Goal: Information Seeking & Learning: Learn about a topic

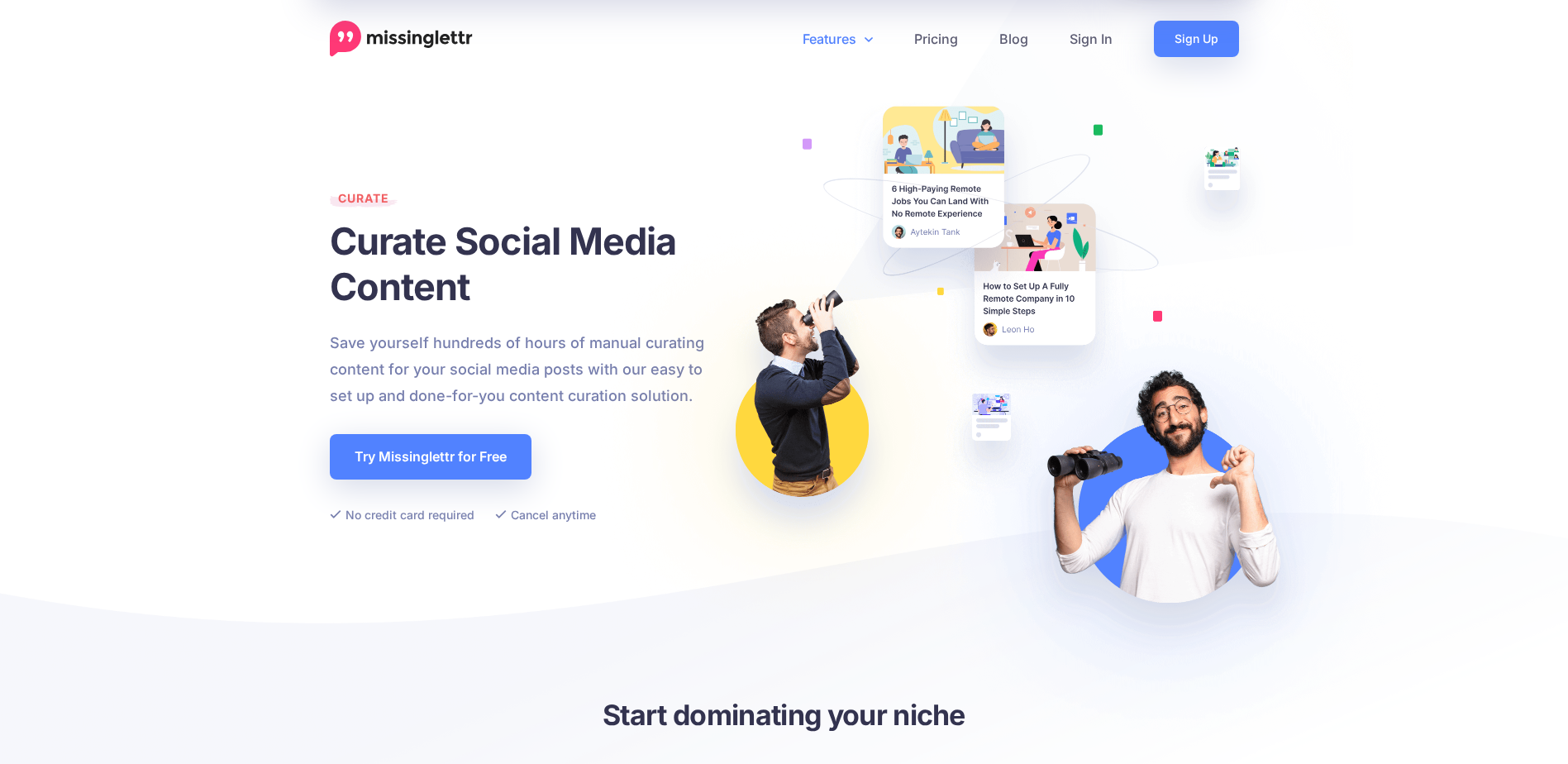
scroll to position [489, 0]
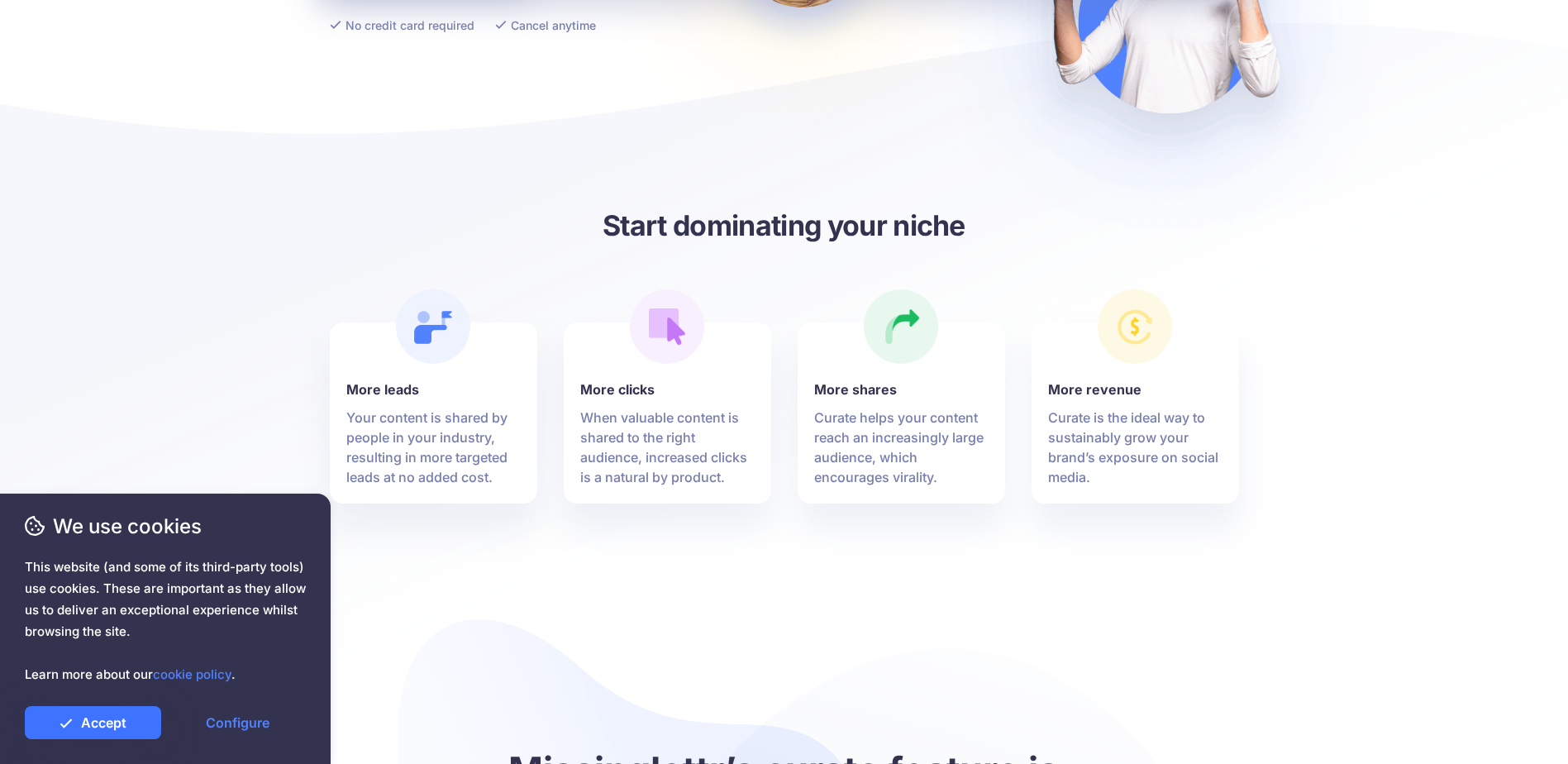
click at [78, 725] on link "Accept" at bounding box center [93, 721] width 137 height 33
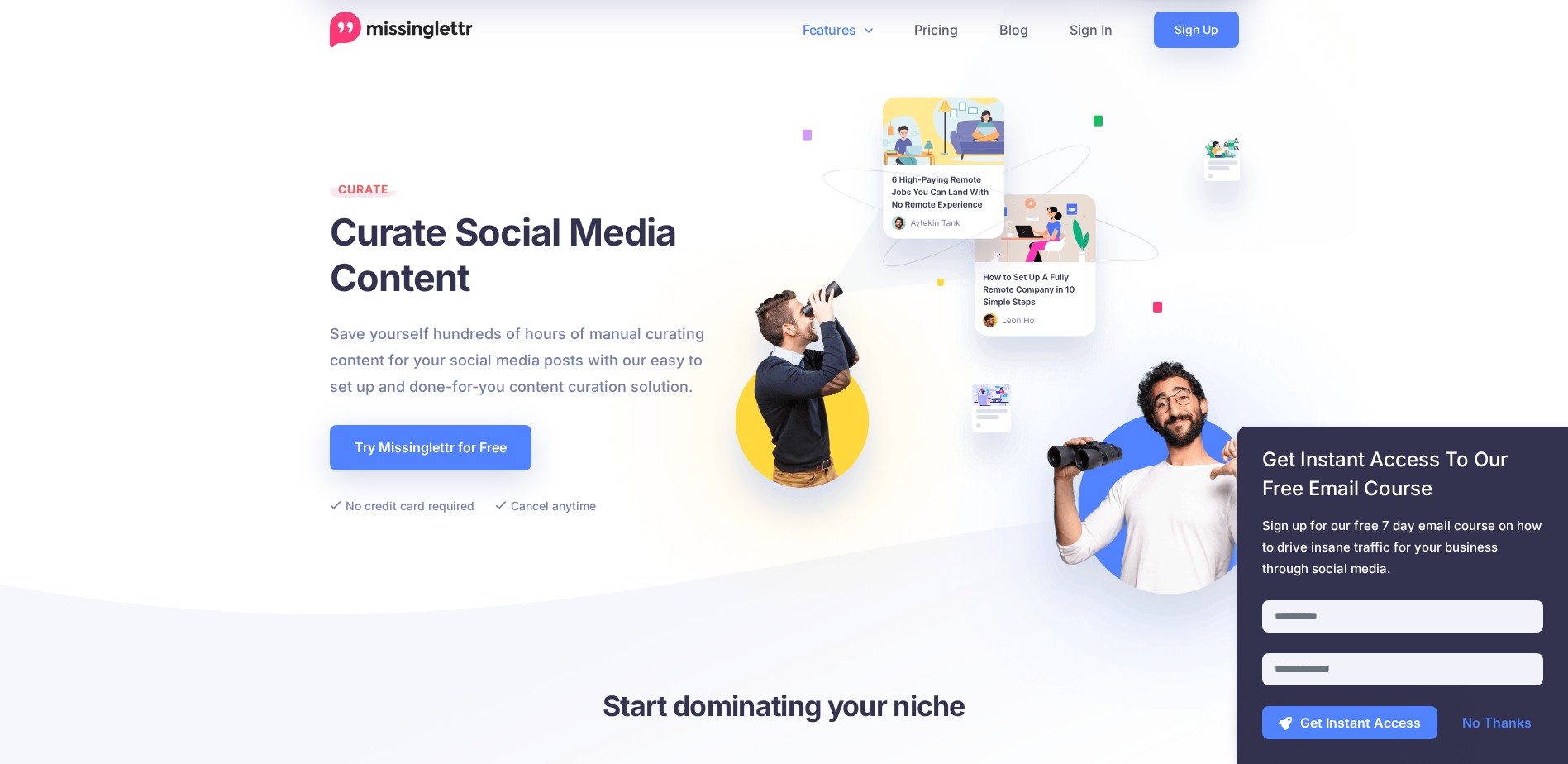
scroll to position [0, 0]
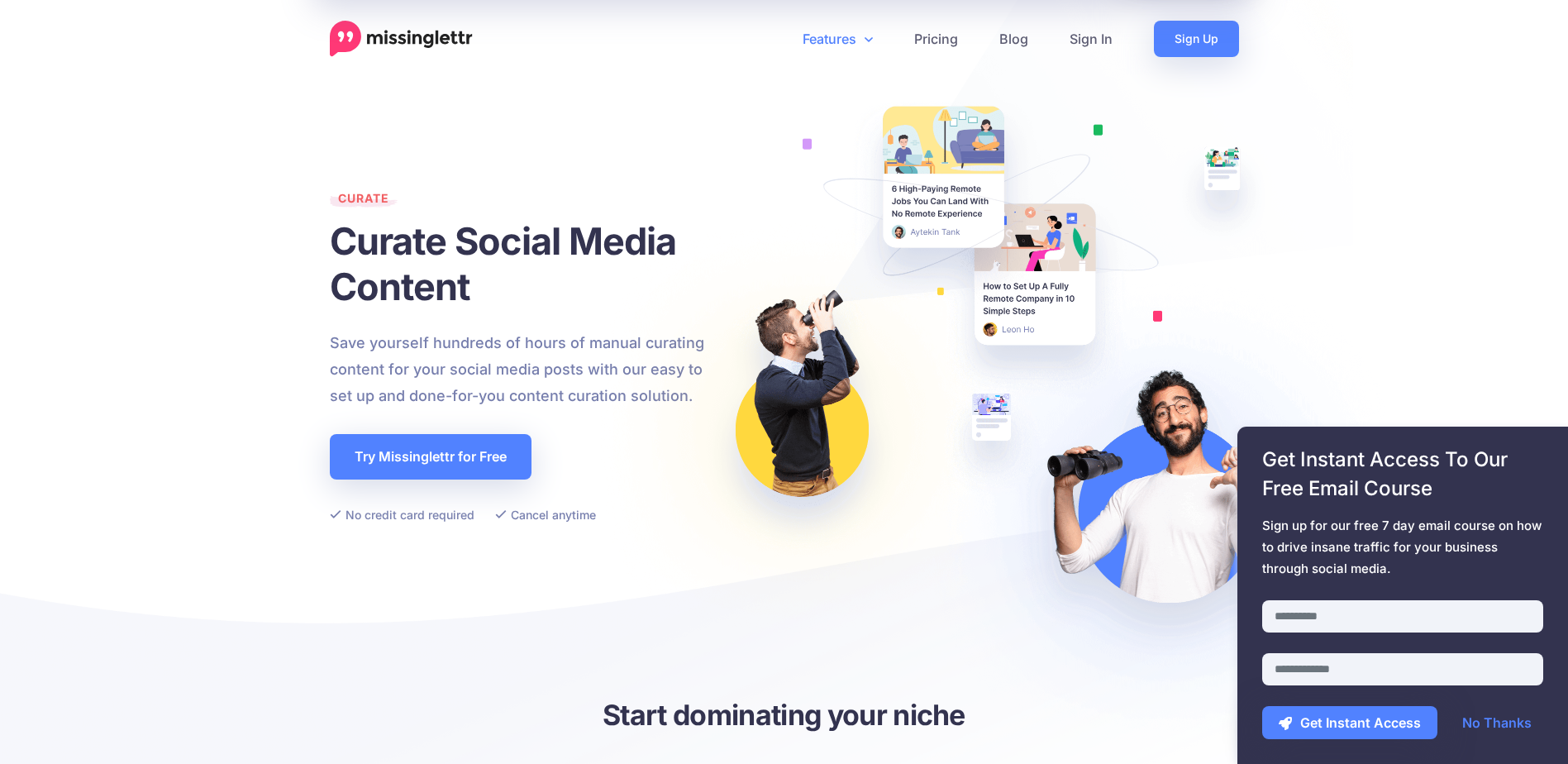
click at [725, 570] on img at bounding box center [990, 384] width 836 height 770
click at [956, 42] on link "Pricing" at bounding box center [936, 39] width 85 height 37
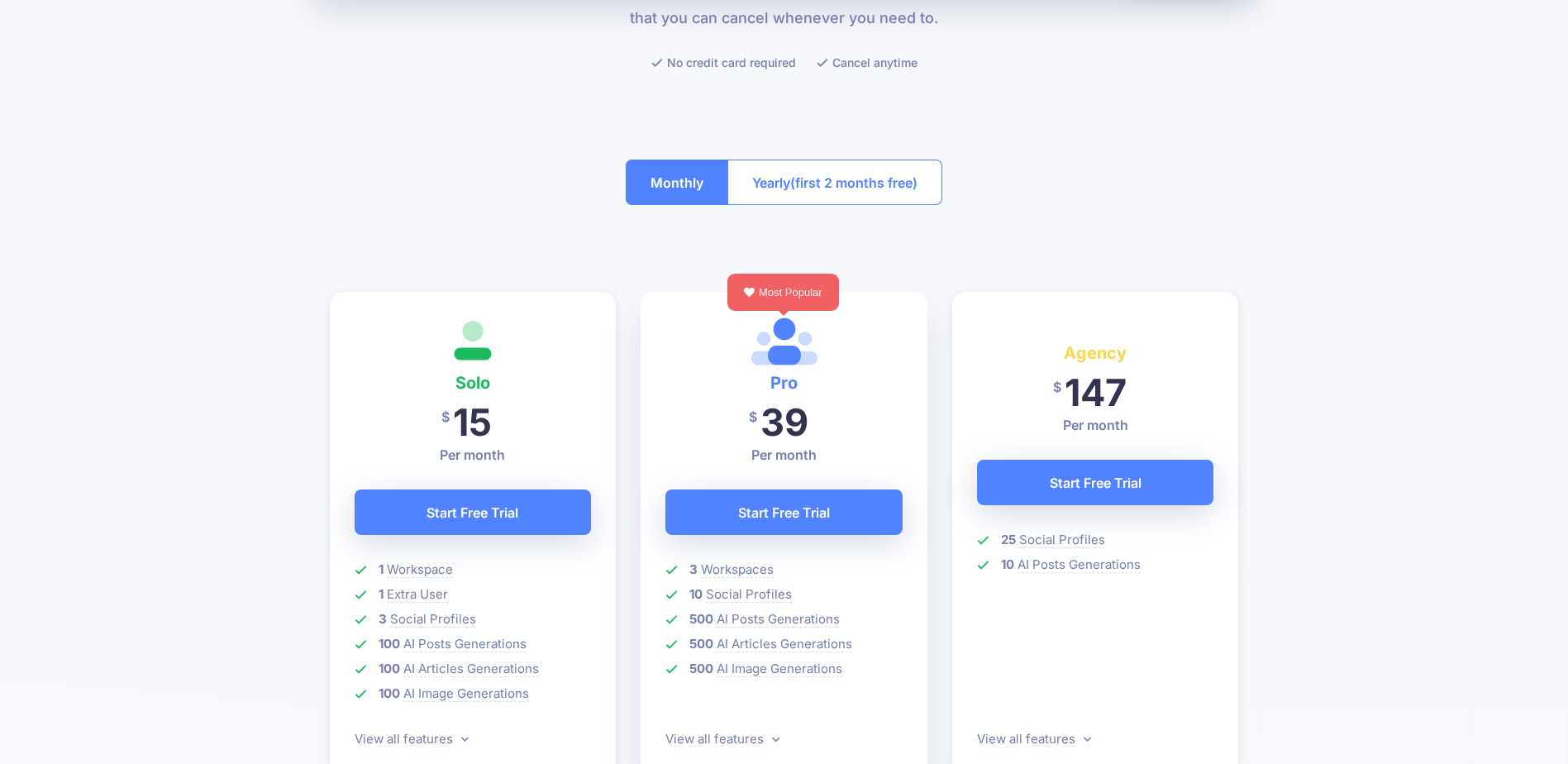
scroll to position [248, 0]
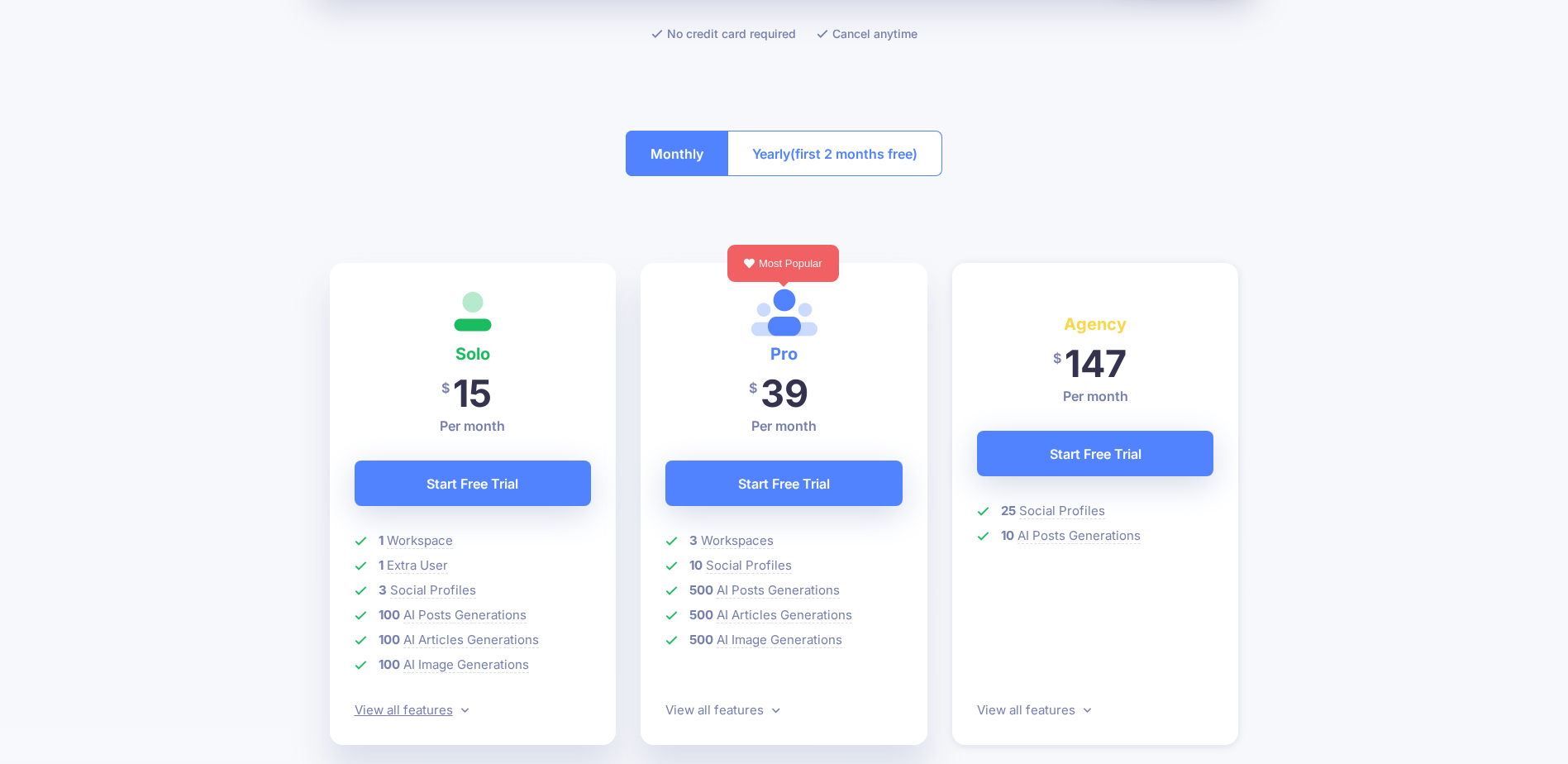
click at [464, 708] on icon at bounding box center [465, 710] width 8 height 13
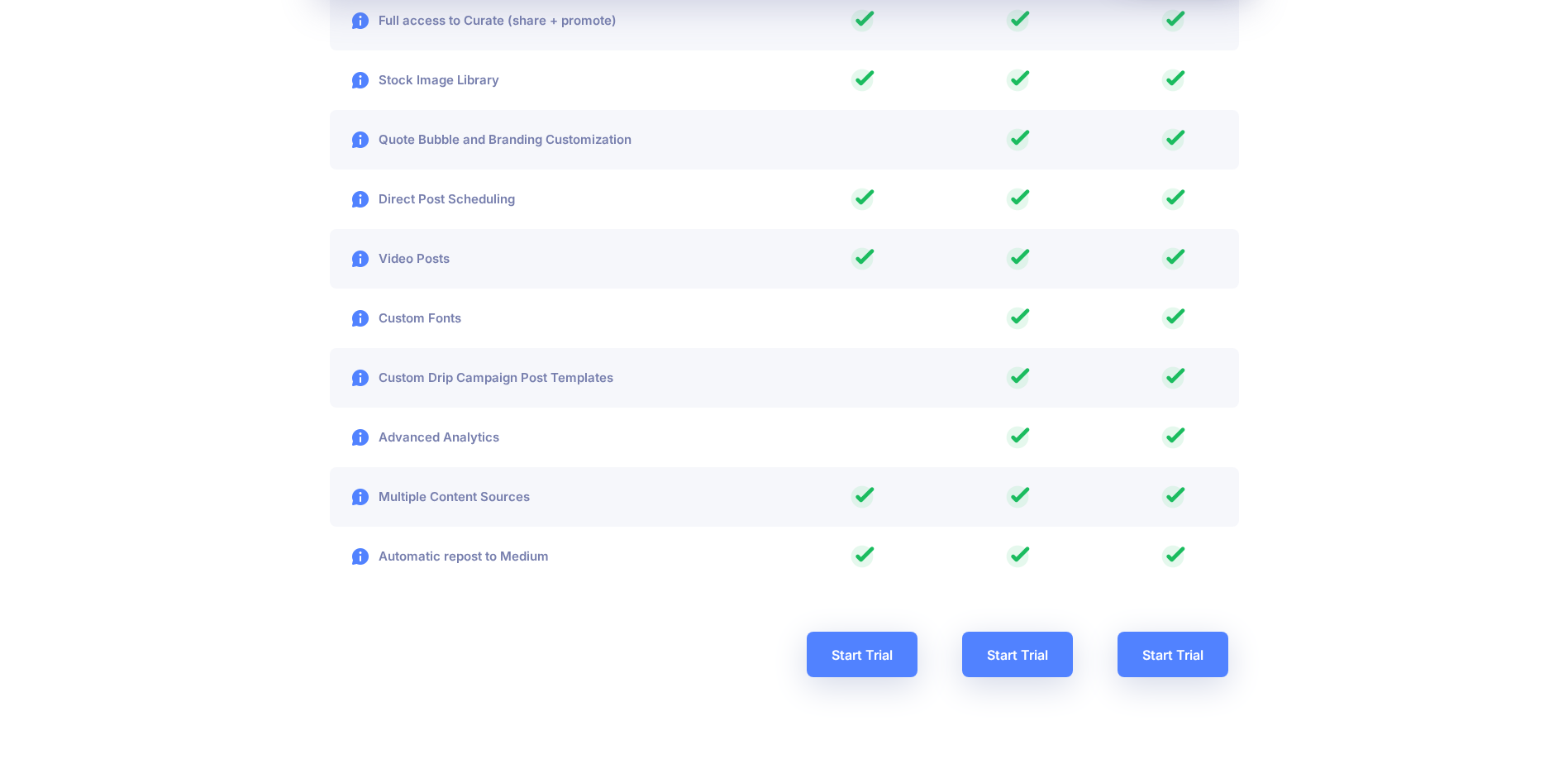
scroll to position [2776, 0]
